Goal: Task Accomplishment & Management: Use online tool/utility

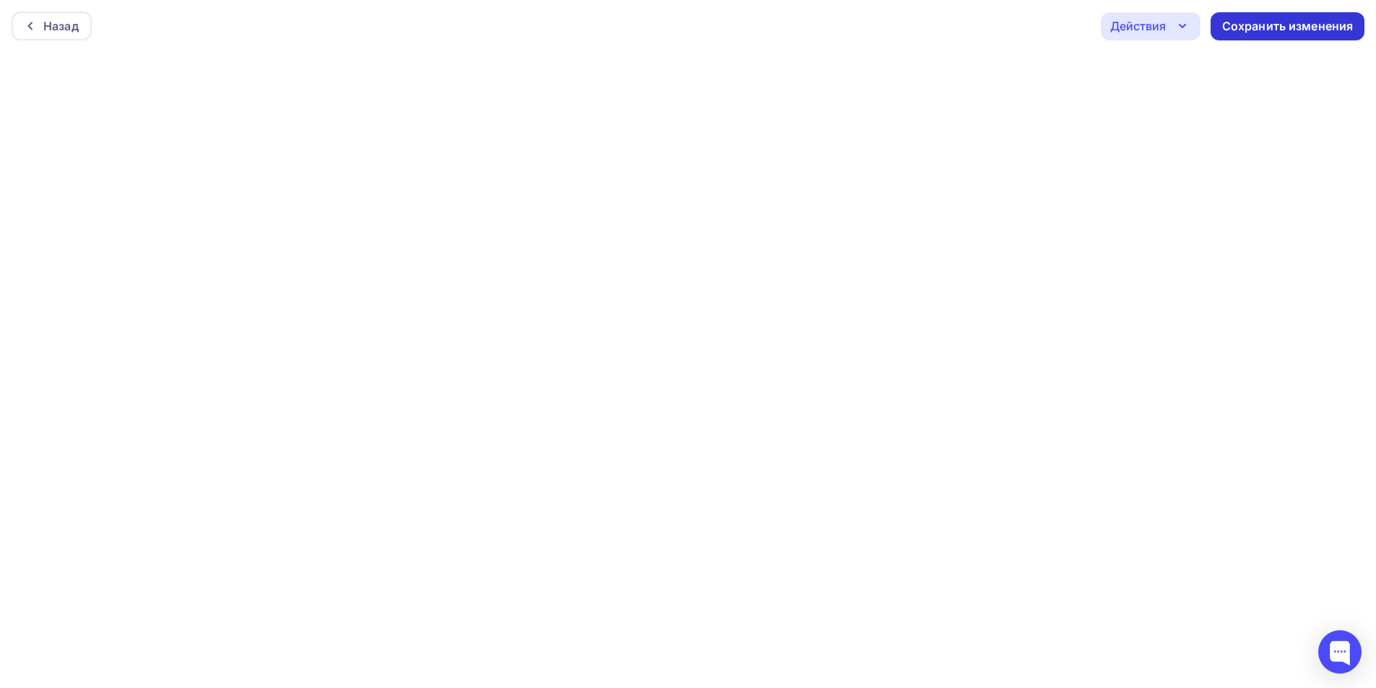
click at [1275, 24] on div "Сохранить изменения" at bounding box center [1287, 26] width 131 height 17
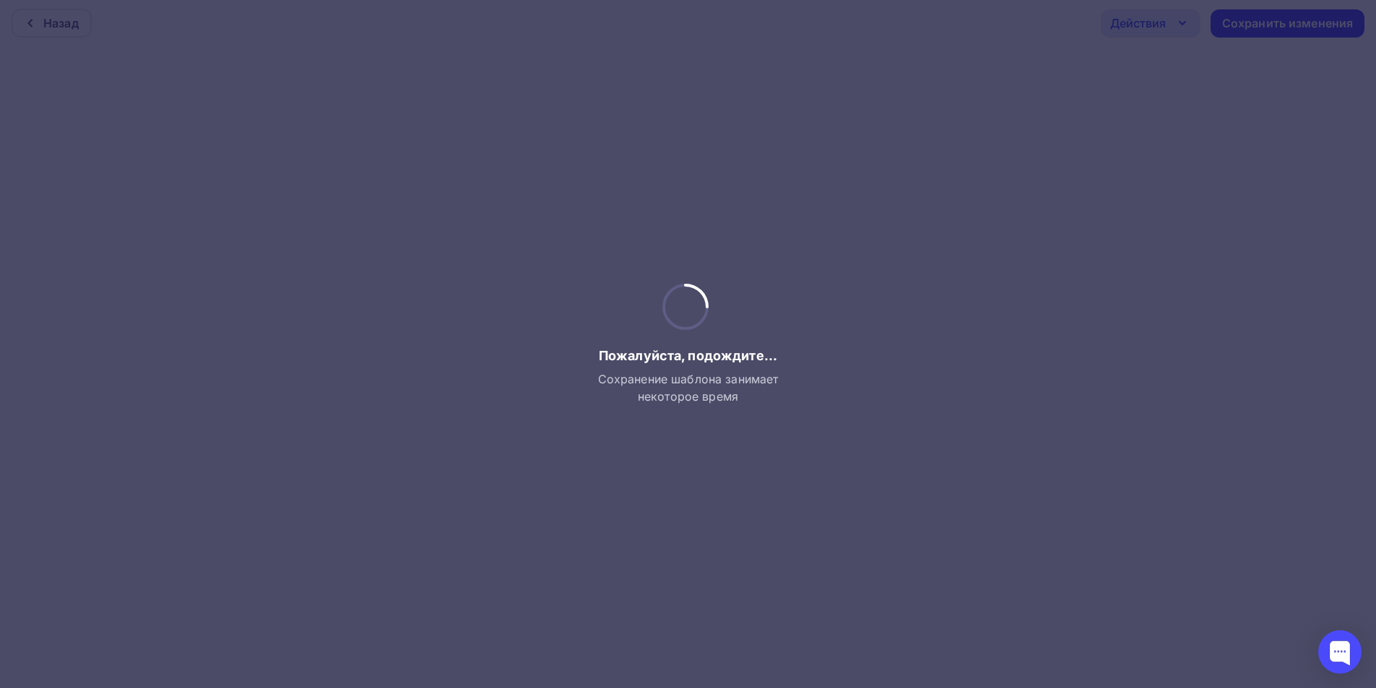
scroll to position [4, 0]
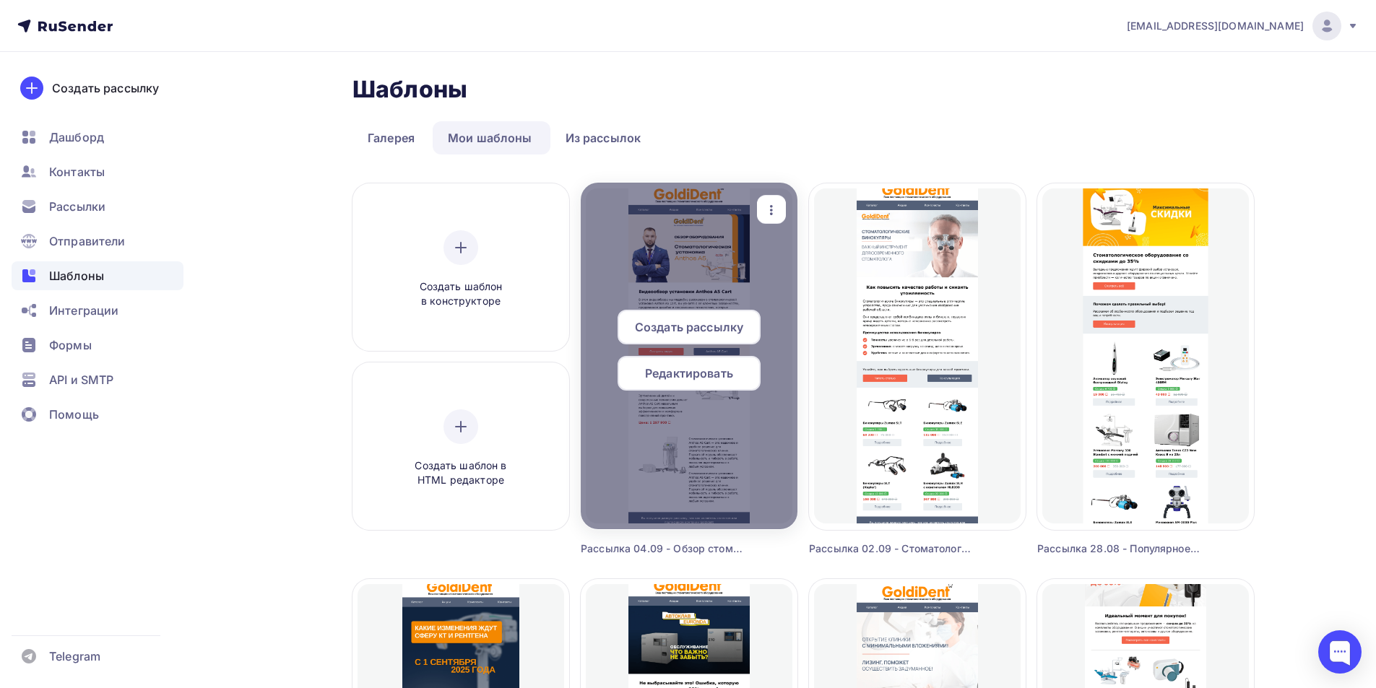
click at [698, 366] on span "Редактировать" at bounding box center [689, 373] width 88 height 17
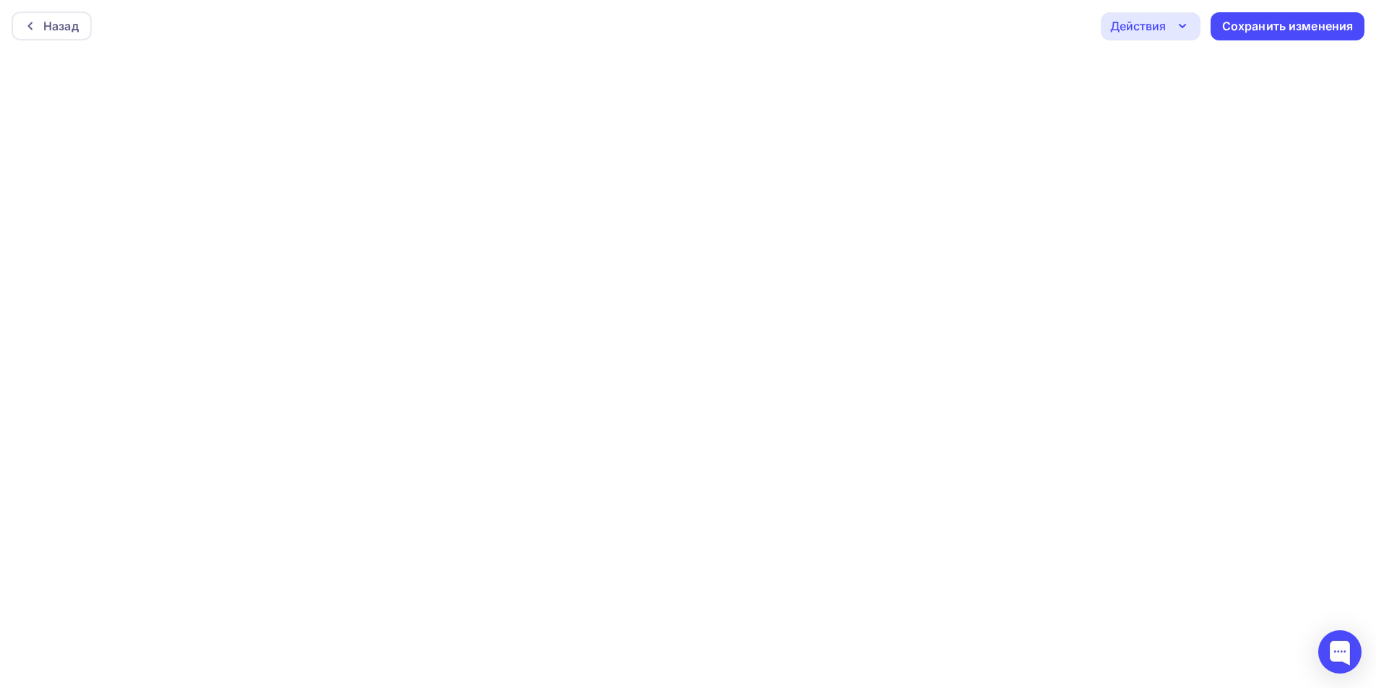
click at [1151, 33] on div "Действия" at bounding box center [1138, 25] width 56 height 17
click at [1165, 74] on div "Отправить тестовое письмо" at bounding box center [1229, 68] width 166 height 17
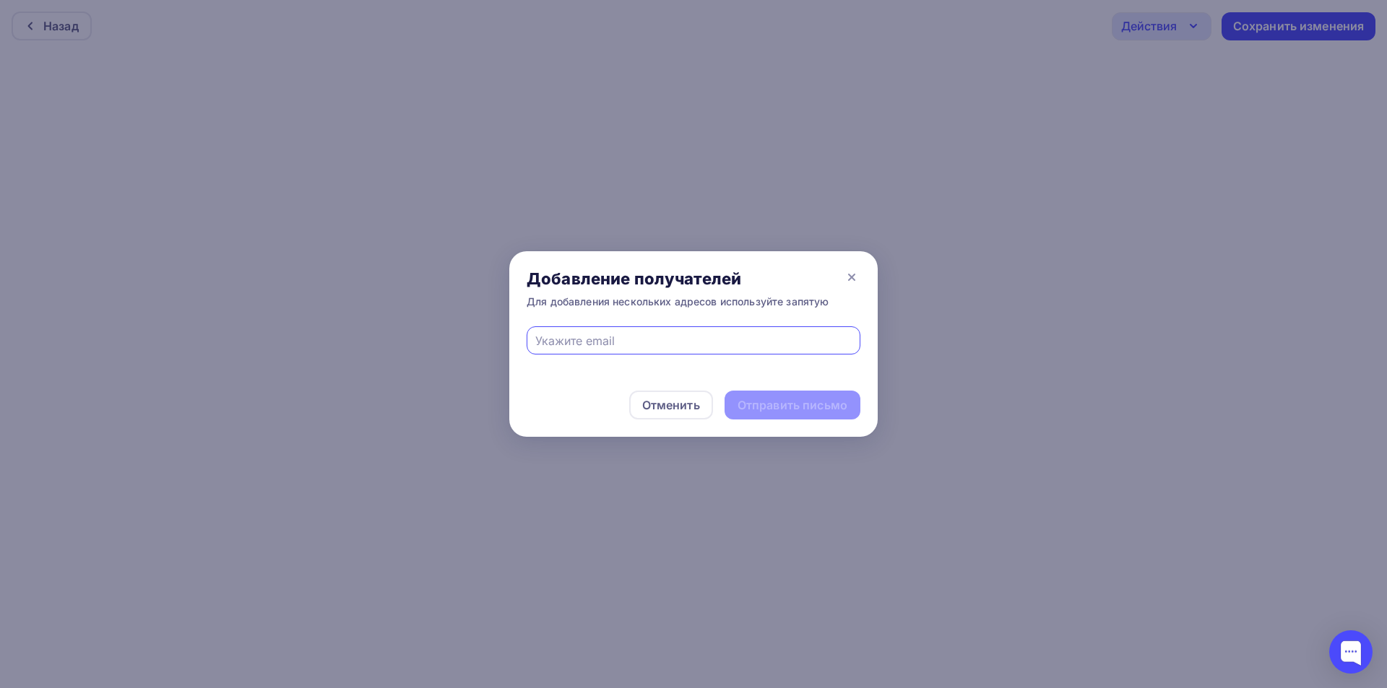
drag, startPoint x: 662, startPoint y: 343, endPoint x: 654, endPoint y: 345, distance: 8.2
click at [660, 342] on input "text" at bounding box center [693, 340] width 317 height 17
type input "[EMAIL_ADDRESS][DOMAIN_NAME]"
click at [782, 390] on div "Отменить Отправить письмо" at bounding box center [693, 405] width 368 height 64
drag, startPoint x: 781, startPoint y: 407, endPoint x: 770, endPoint y: 402, distance: 12.3
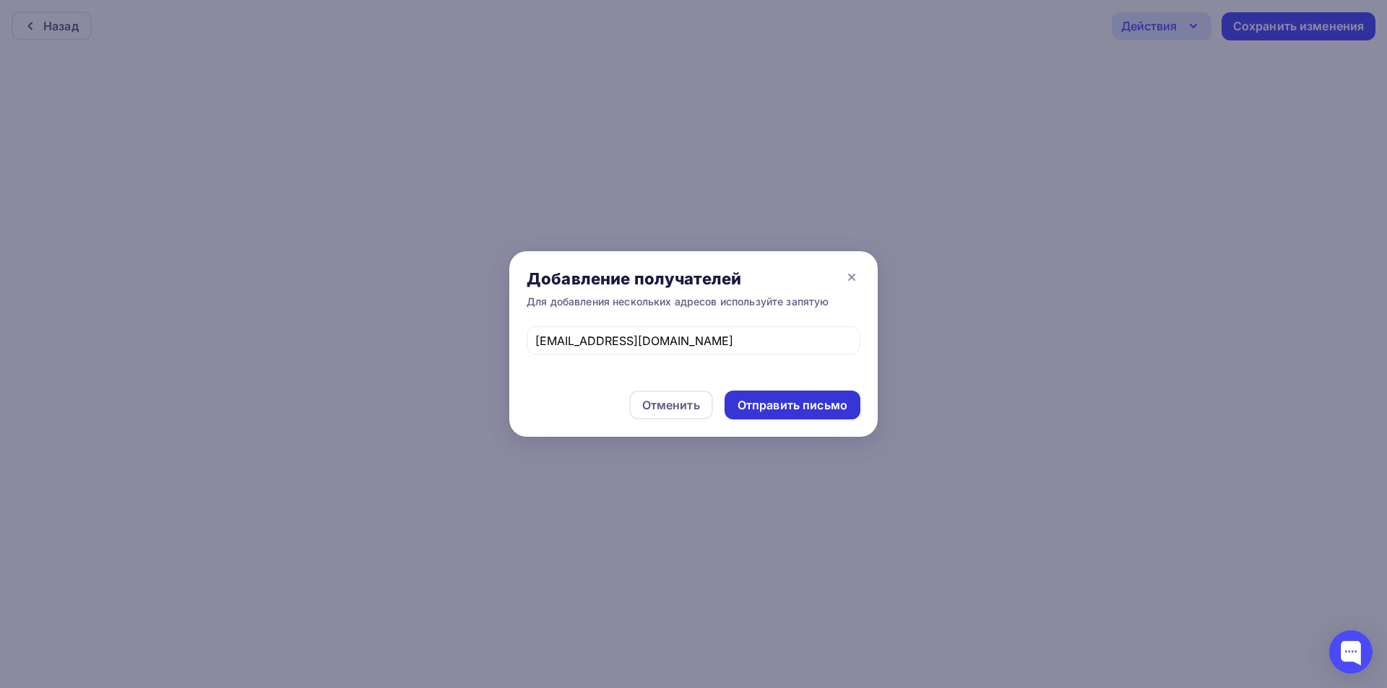
click at [779, 407] on div "Отправить письмо" at bounding box center [793, 405] width 110 height 17
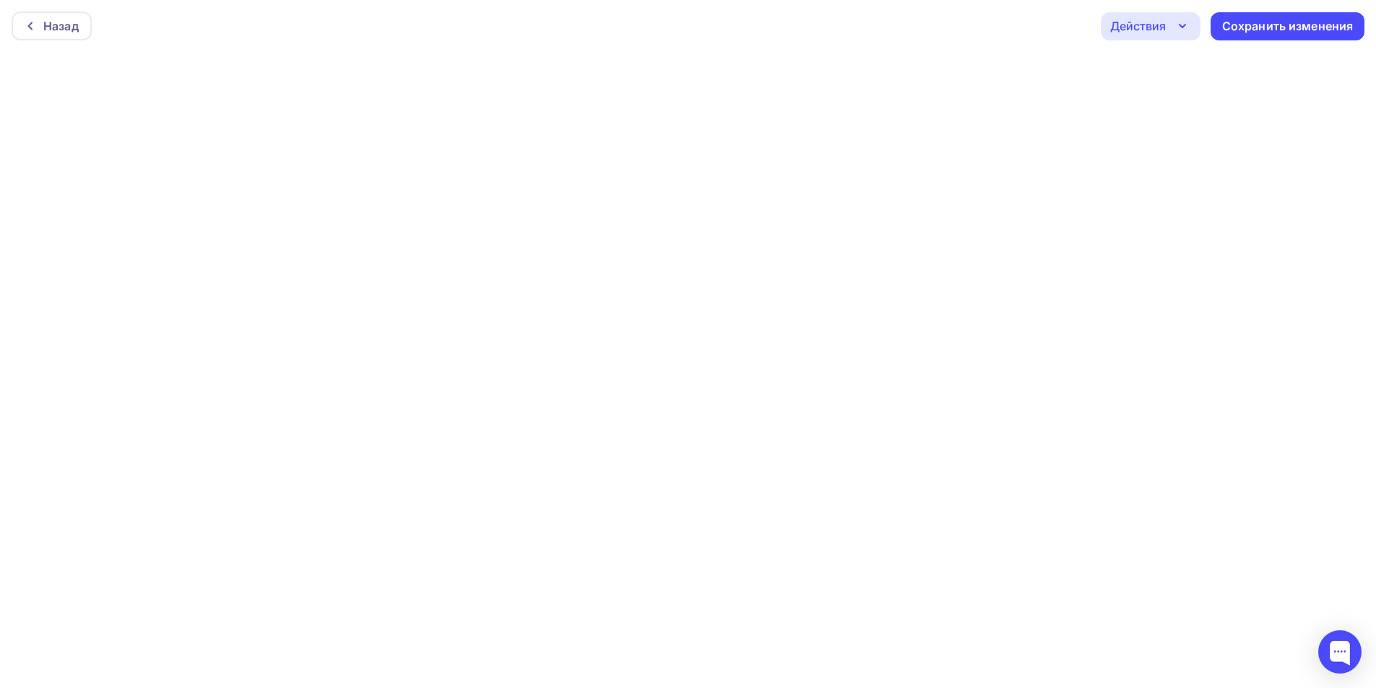
scroll to position [4, 0]
click at [1154, 33] on div "Действия" at bounding box center [1151, 23] width 100 height 28
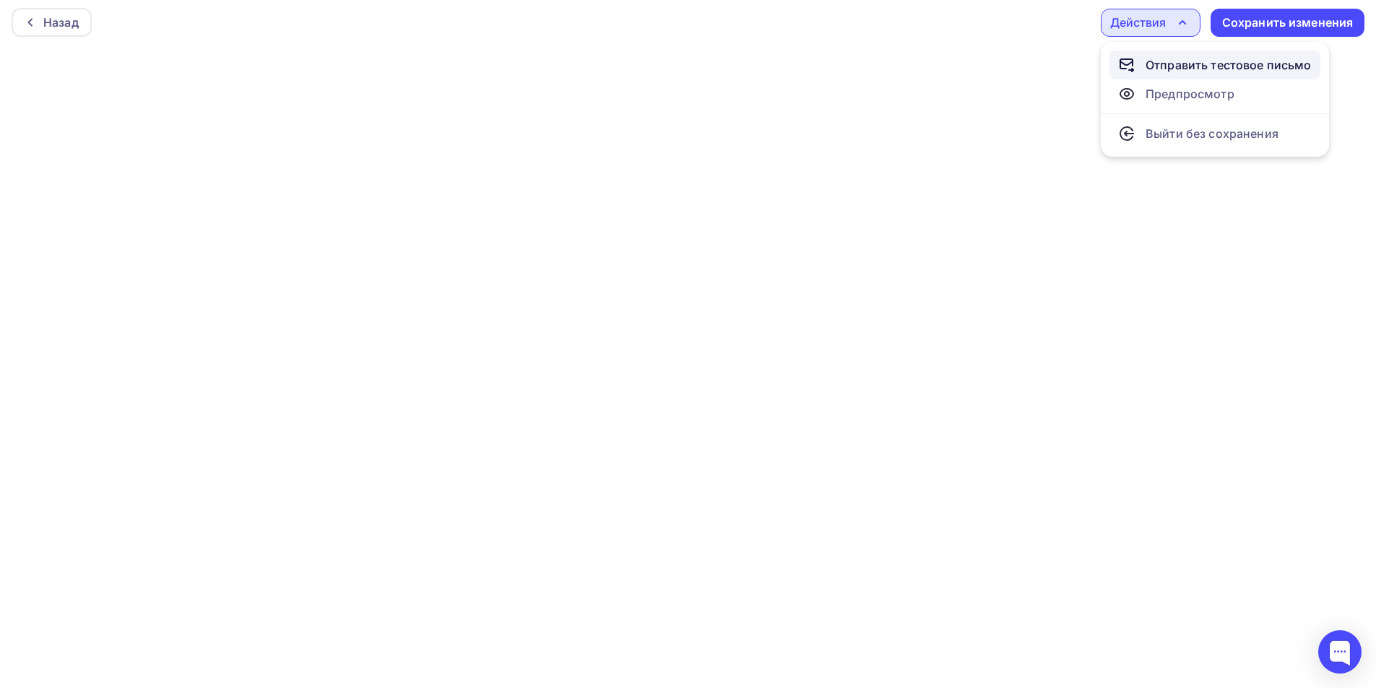
click at [1164, 61] on div "Отправить тестовое письмо" at bounding box center [1229, 64] width 166 height 17
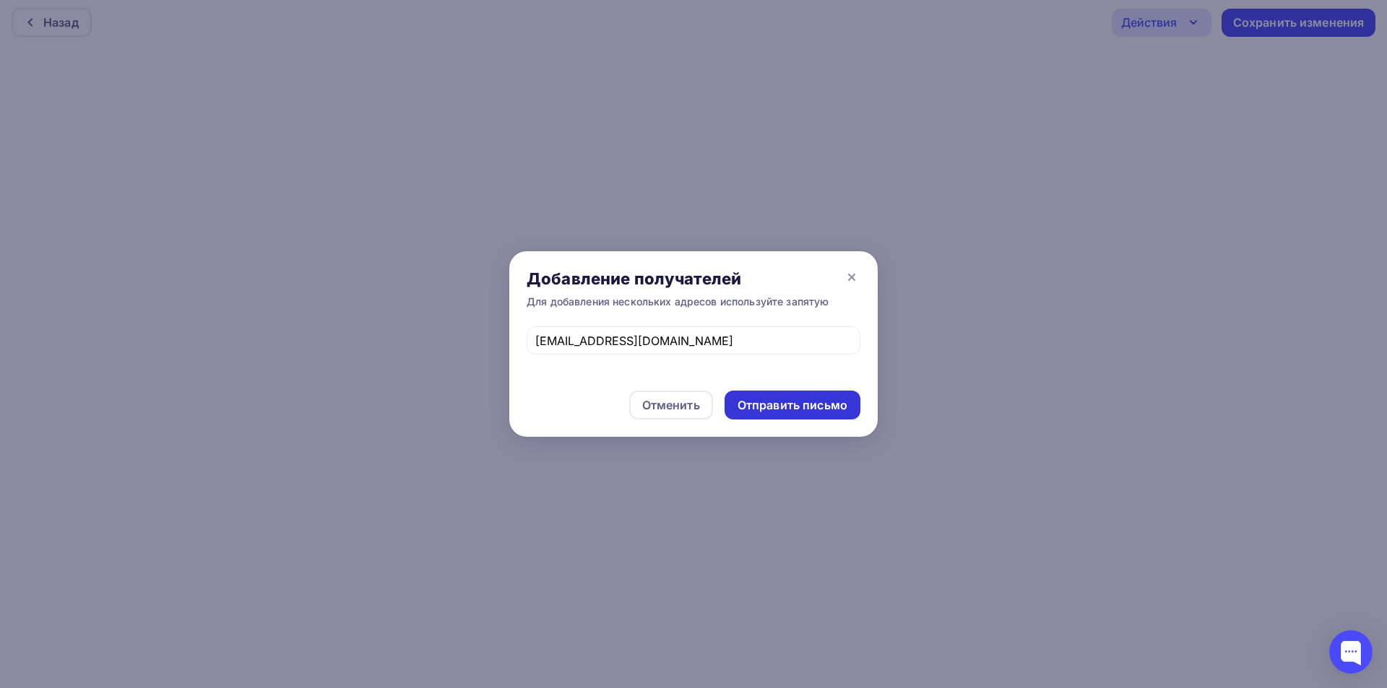
click at [791, 408] on div "Отправить письмо" at bounding box center [793, 405] width 110 height 17
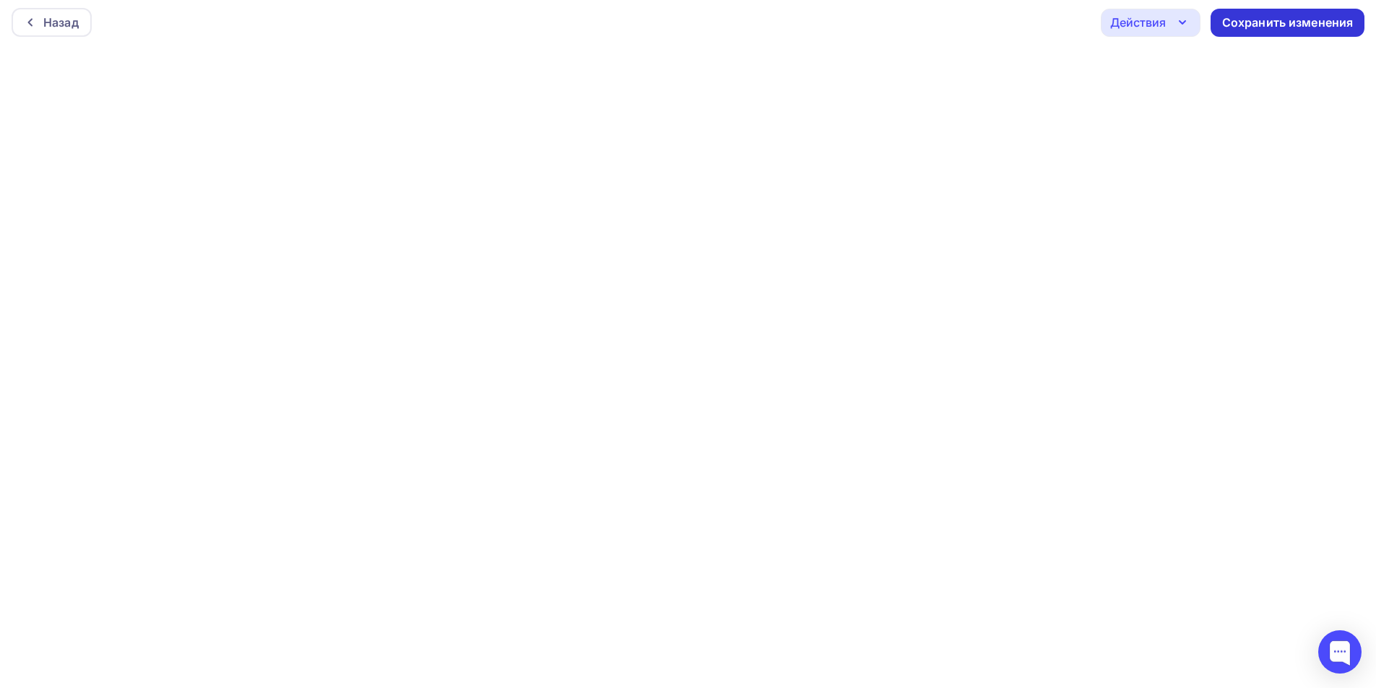
click at [1263, 20] on div "Сохранить изменения" at bounding box center [1287, 22] width 131 height 17
